Goal: Find specific fact: Find specific fact

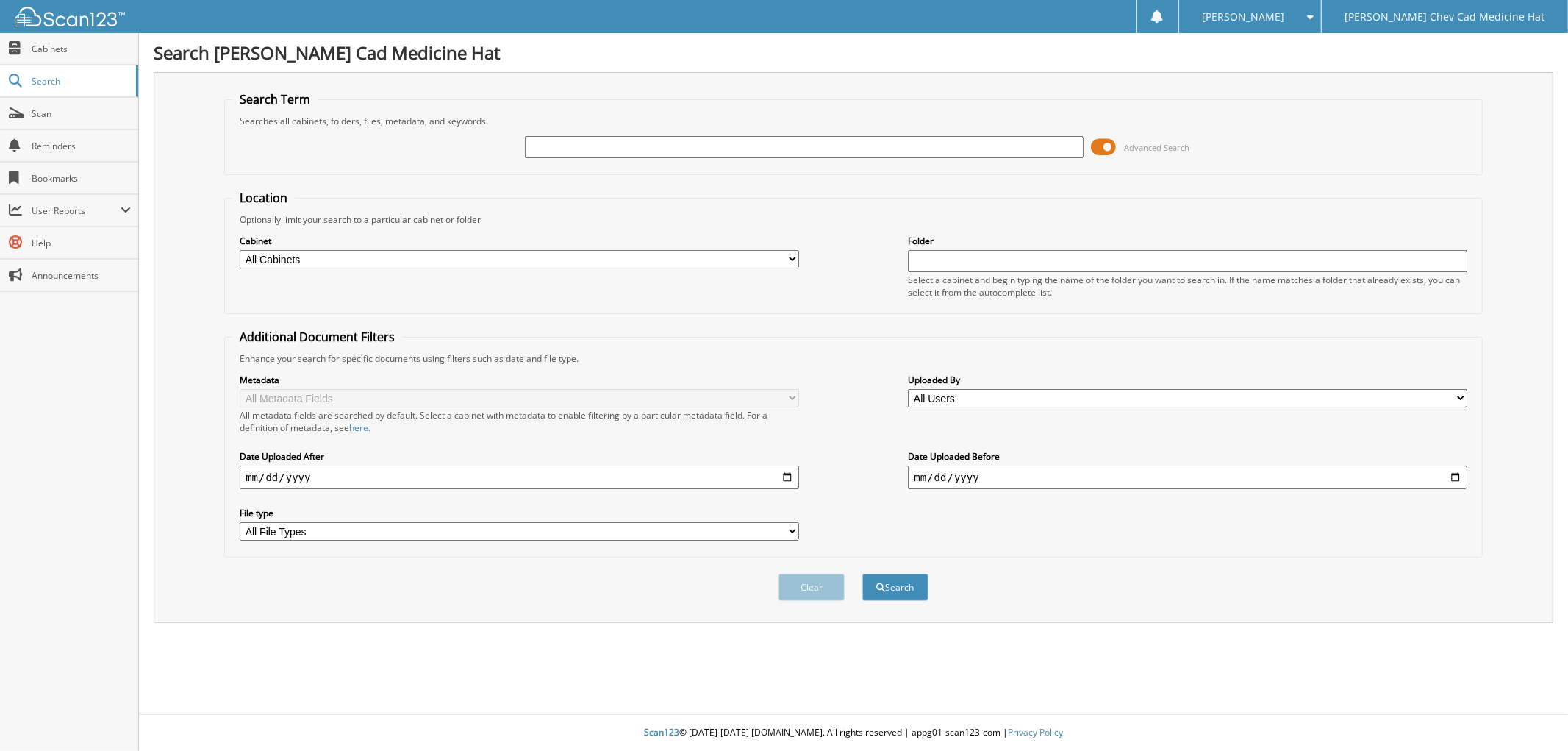
click at [562, 142] on input "text" at bounding box center [804, 147] width 559 height 22
type input "240076"
click at [863, 574] on button "Search" at bounding box center [895, 587] width 66 height 27
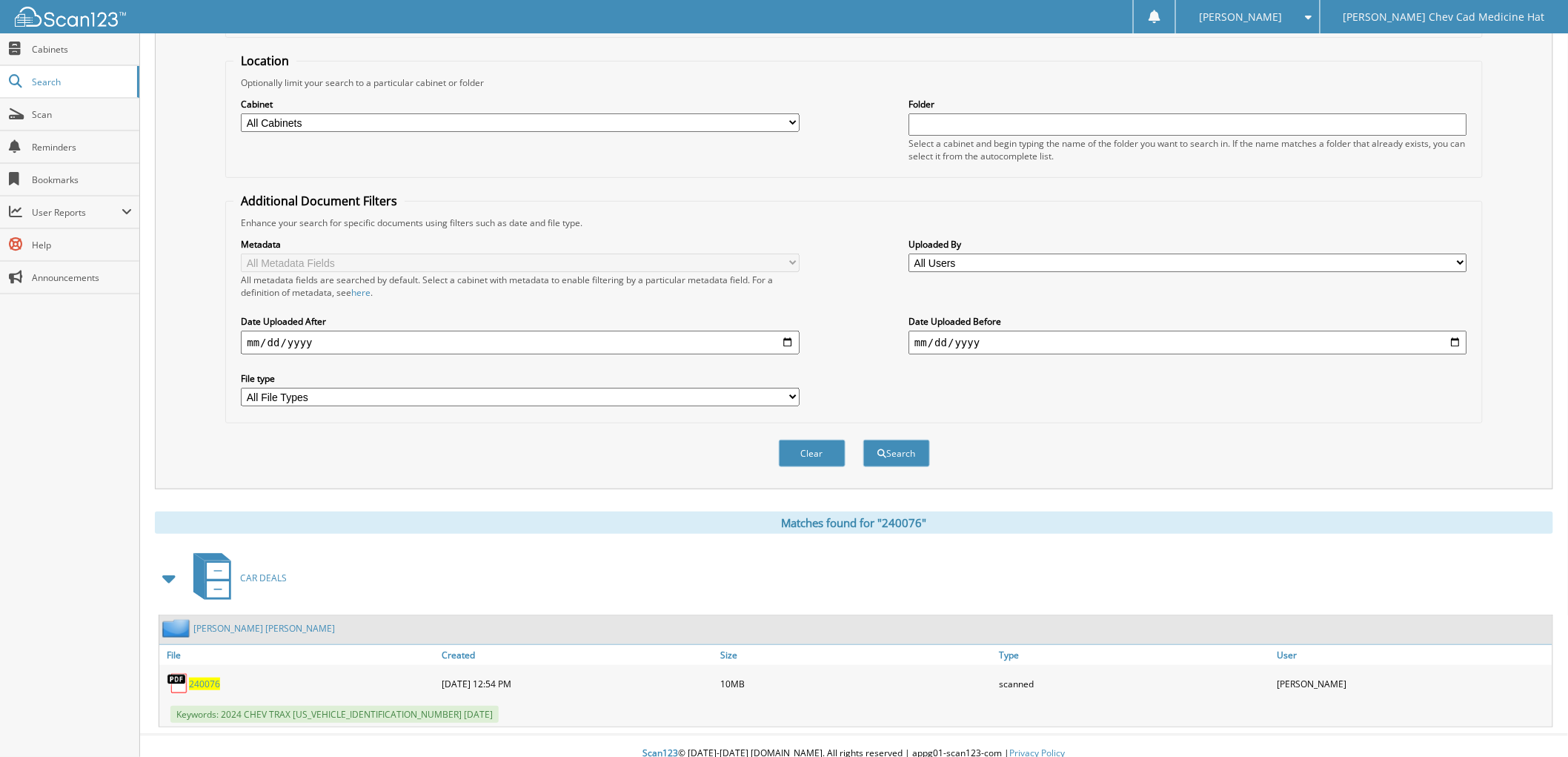
scroll to position [139, 0]
click at [198, 677] on span "240076" at bounding box center [204, 683] width 31 height 13
